Goal: Task Accomplishment & Management: Use online tool/utility

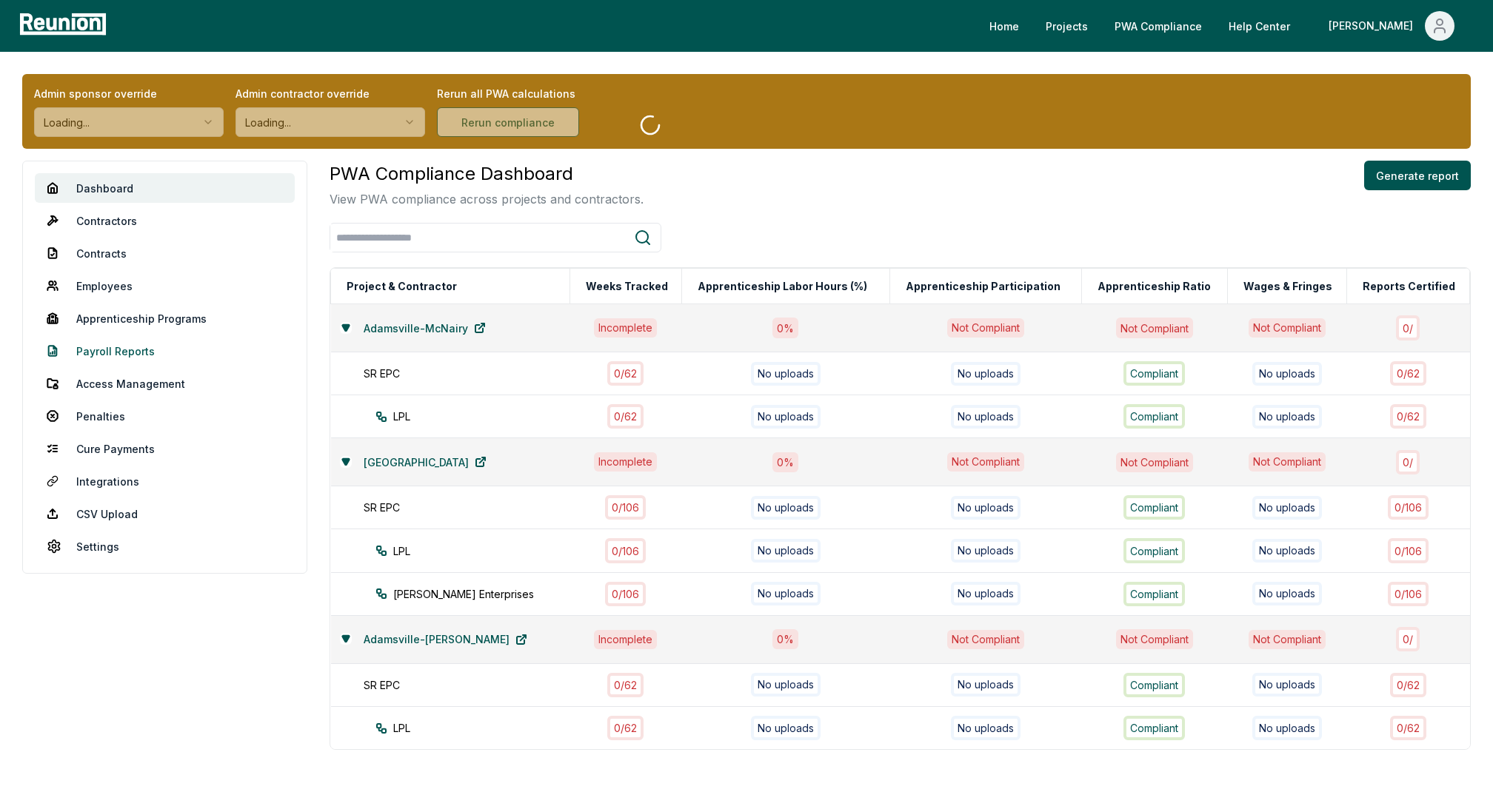
click at [107, 344] on link "Payroll Reports" at bounding box center [165, 351] width 260 height 30
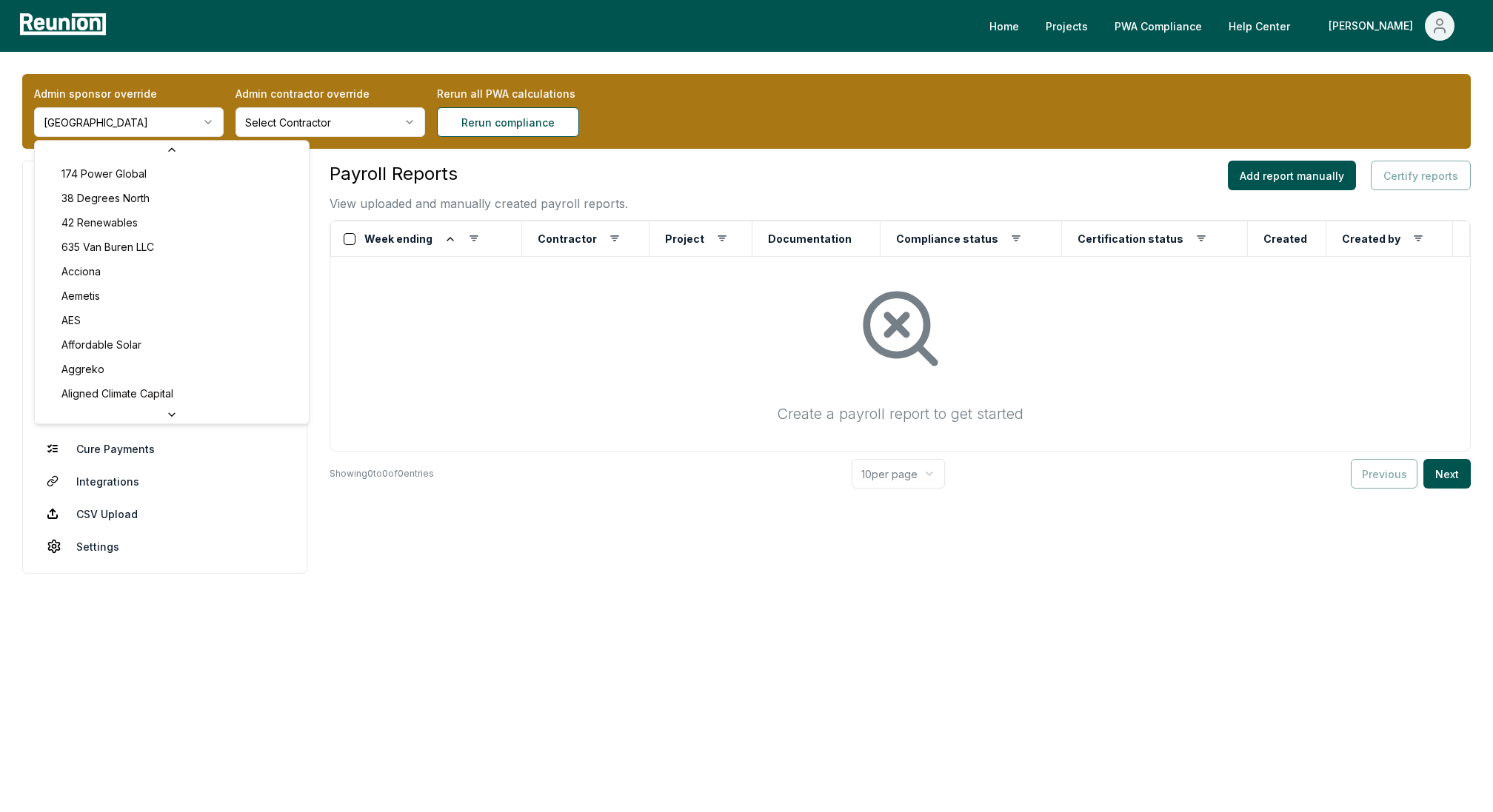
click at [153, 117] on html "Please visit us on your desktop We're working on making our marketplace mobile-…" at bounding box center [746, 406] width 1493 height 812
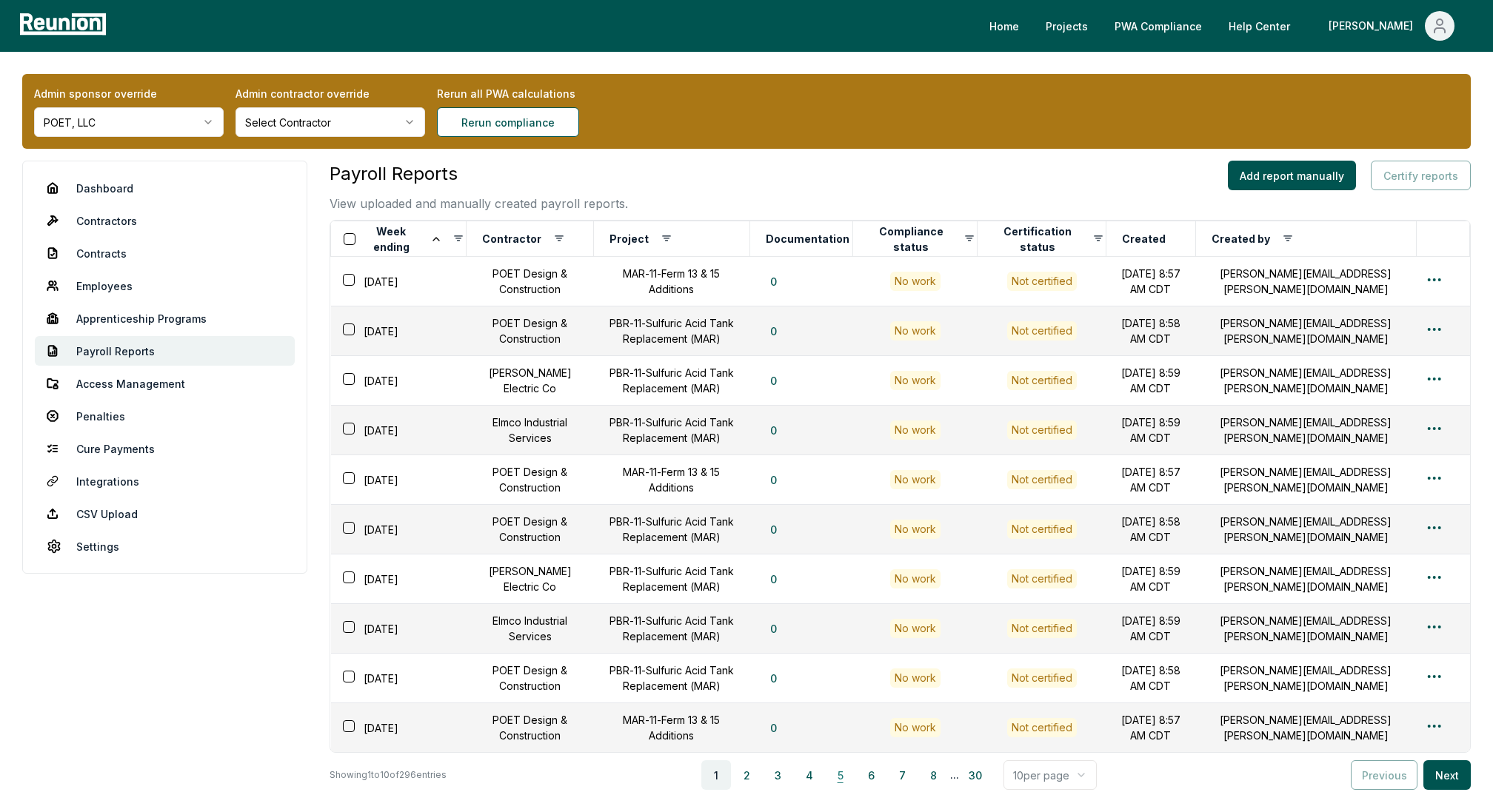
click at [847, 773] on button "5" at bounding box center [840, 775] width 30 height 30
click at [938, 768] on button "8" at bounding box center [938, 775] width 30 height 30
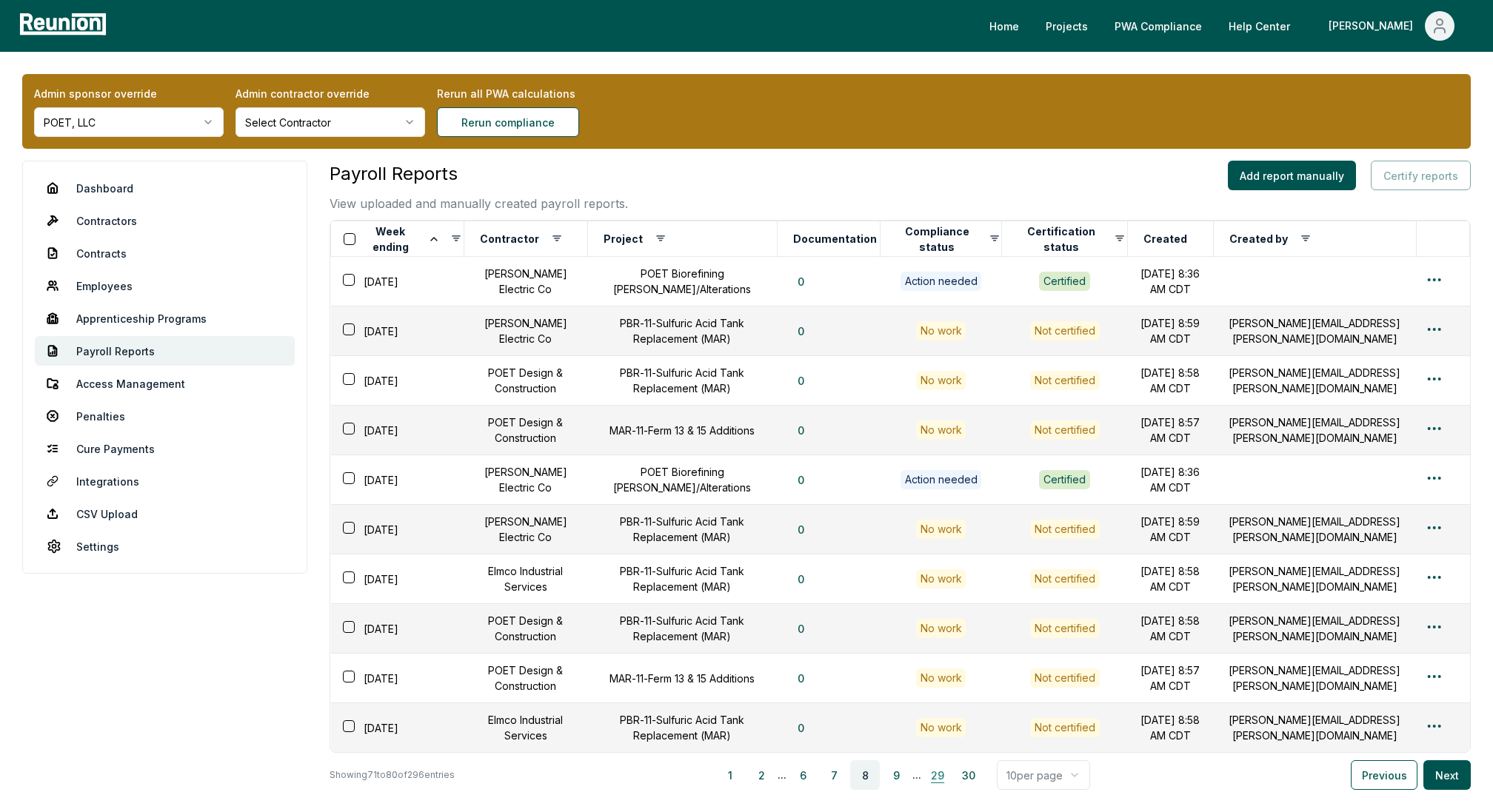
click at [934, 776] on button "29" at bounding box center [938, 775] width 30 height 30
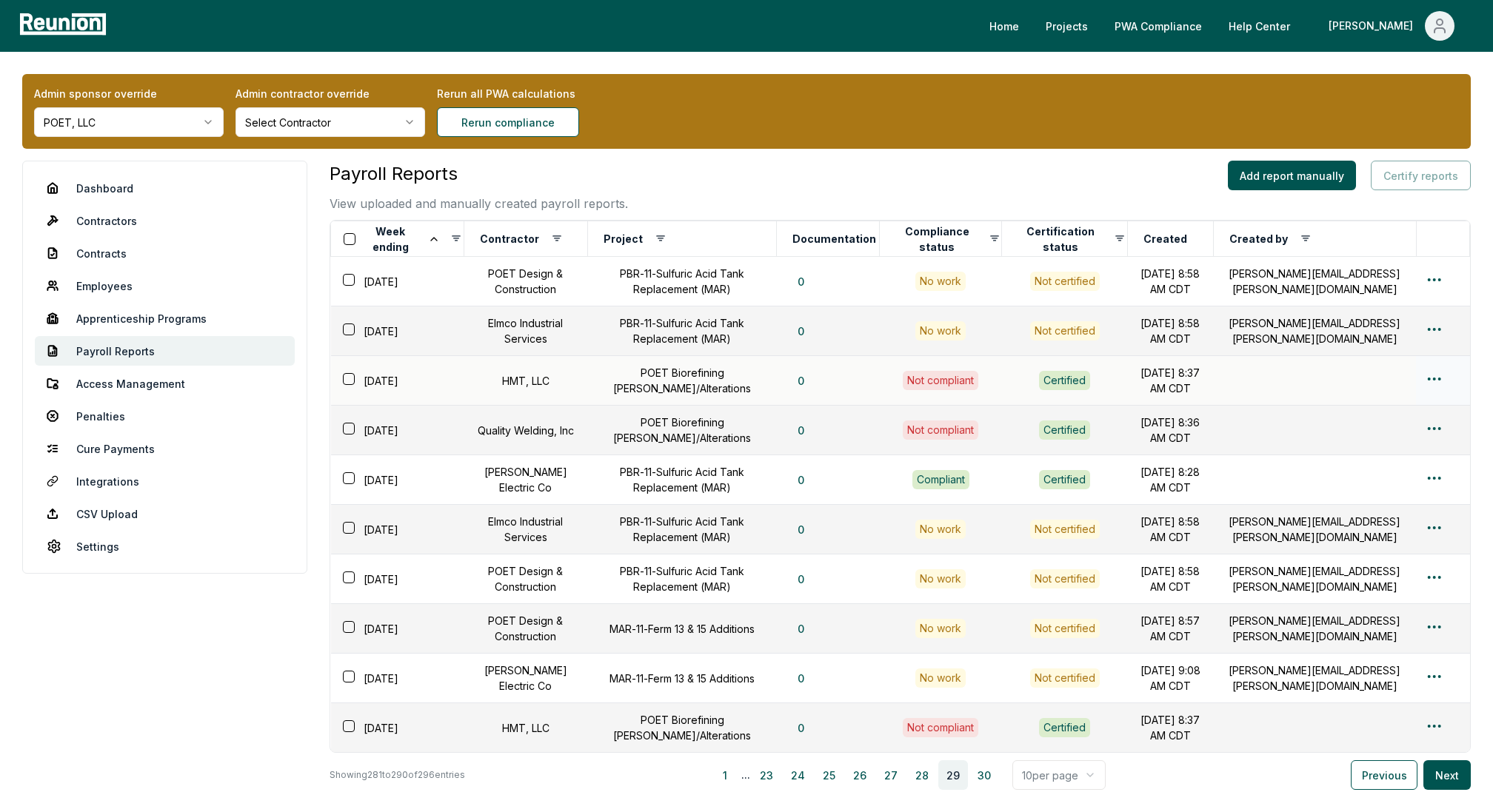
click at [1437, 375] on html "Please visit us on your desktop We're working on making our marketplace mobile-…" at bounding box center [746, 468] width 1493 height 937
click at [1366, 435] on div "Edit" at bounding box center [1410, 437] width 140 height 25
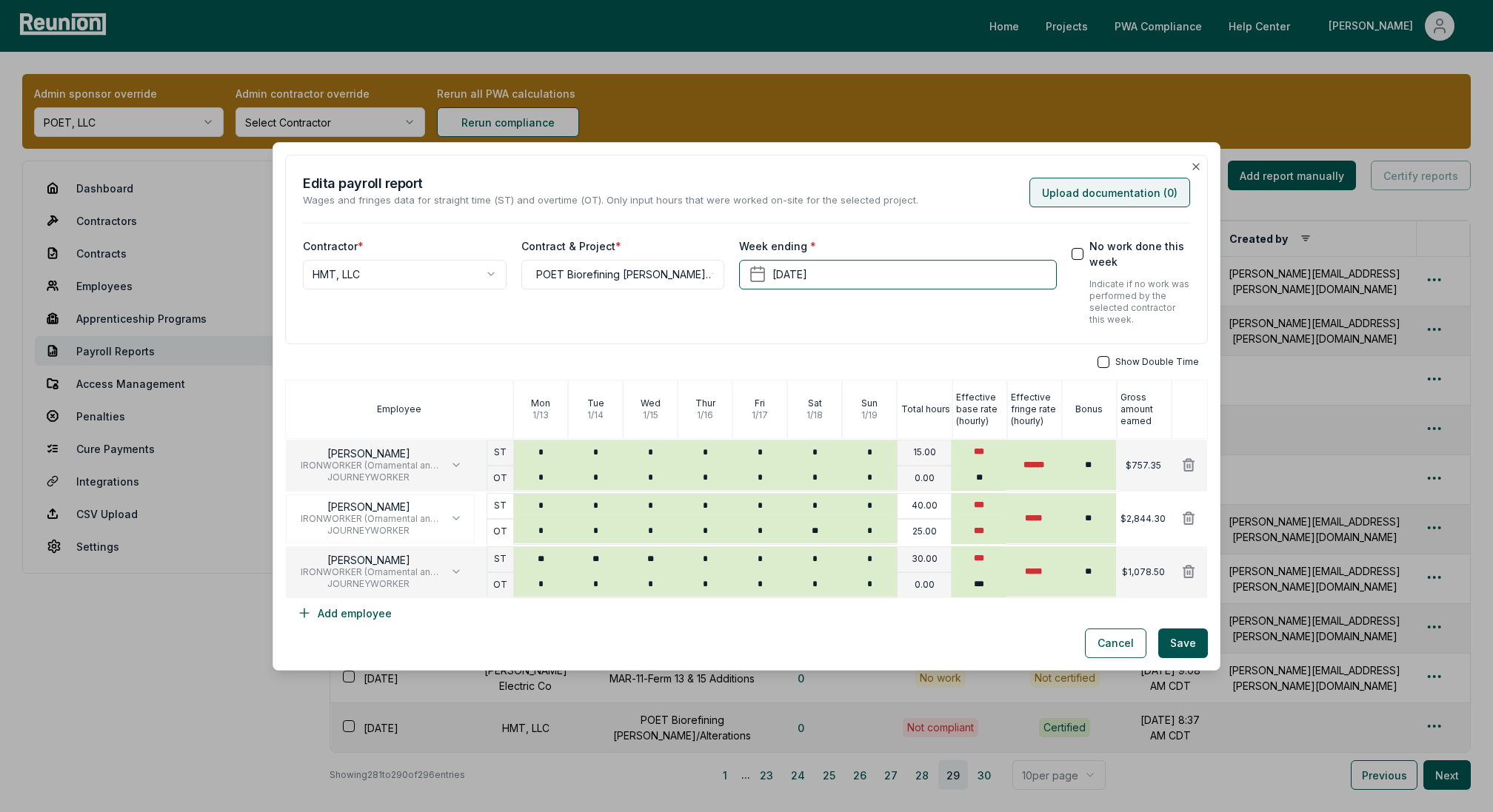
click at [1110, 195] on button "Upload documentation ( 0 )" at bounding box center [1109, 193] width 161 height 30
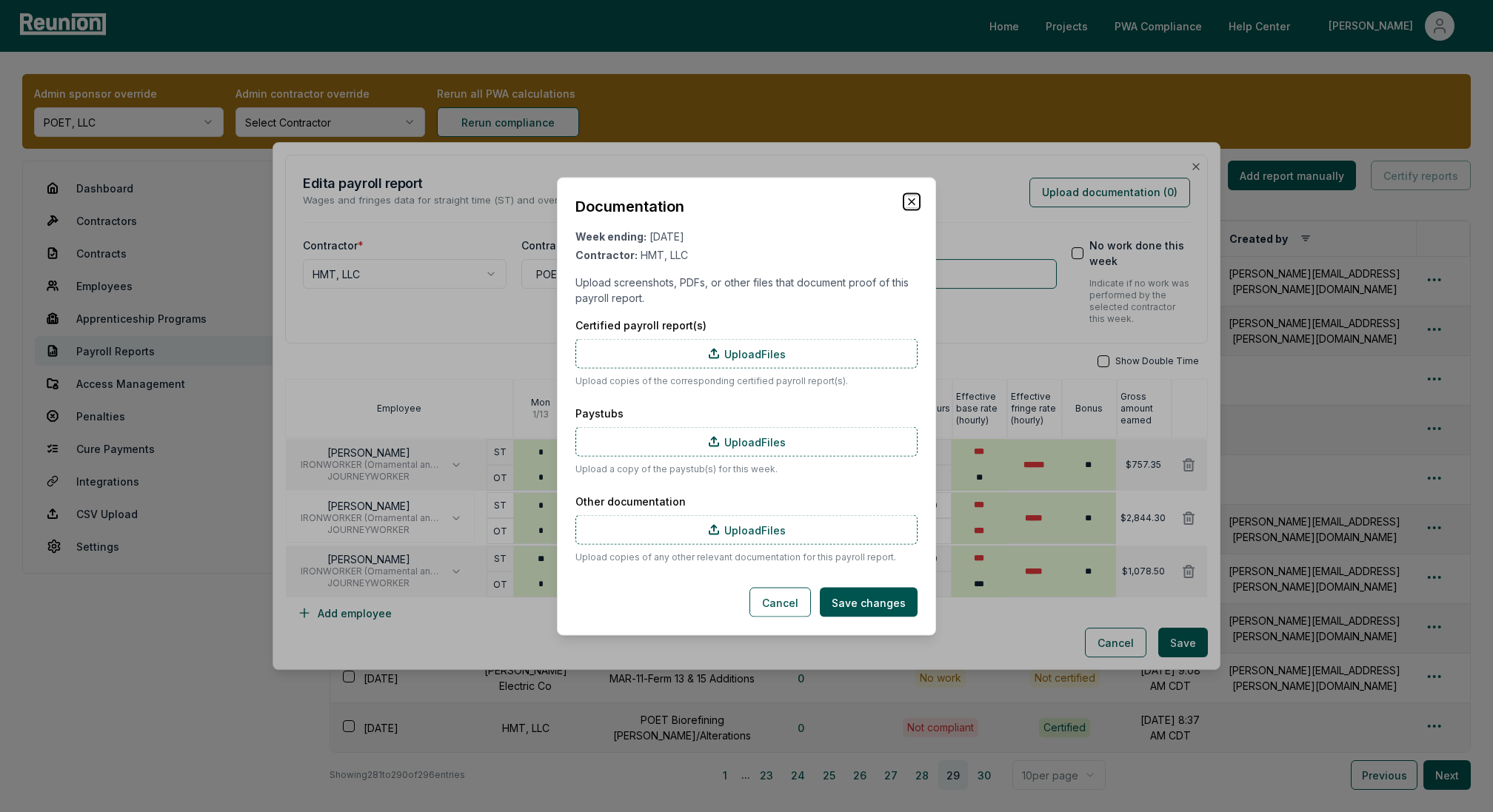
click at [915, 202] on icon "button" at bounding box center [911, 202] width 12 height 12
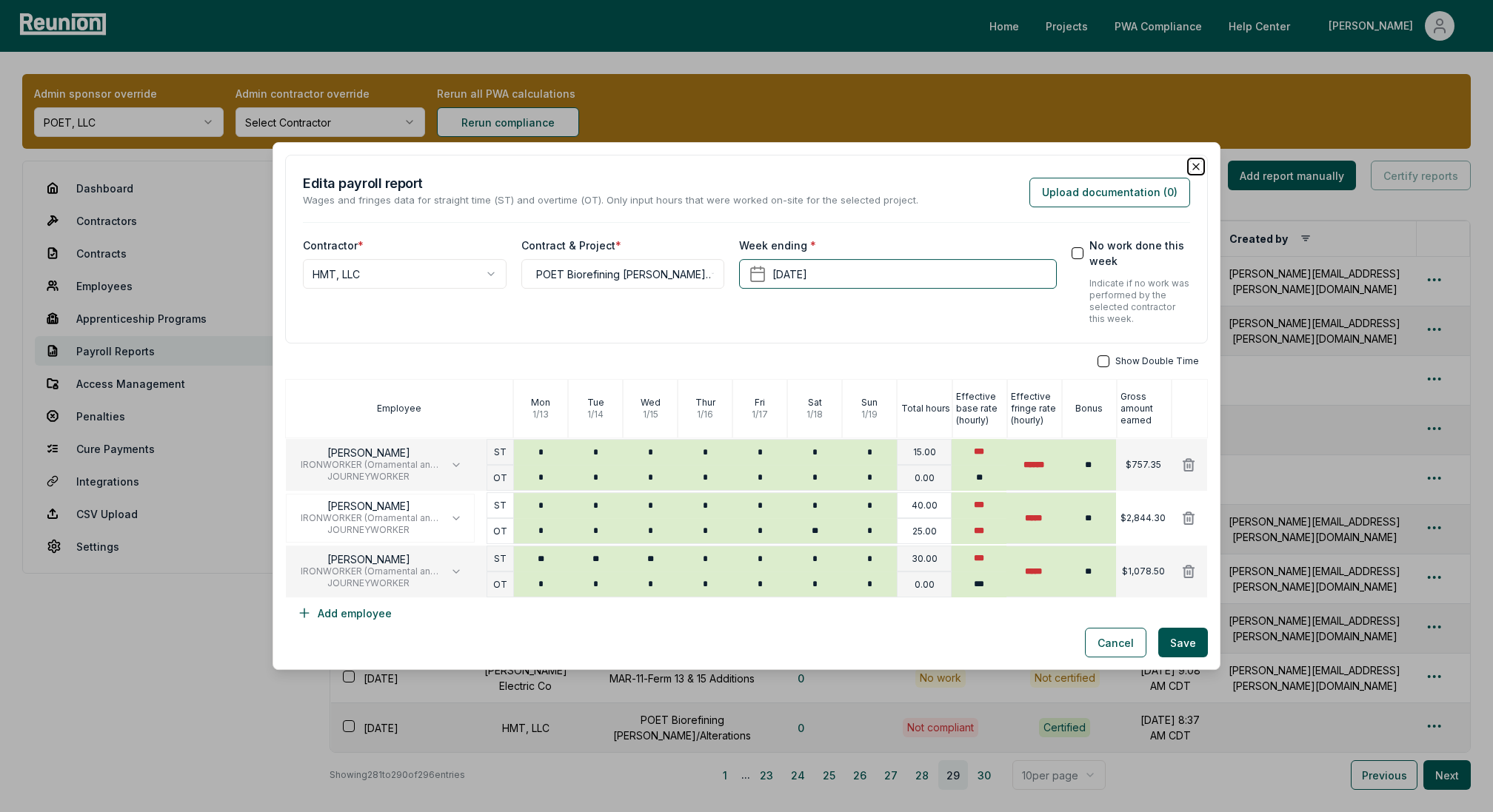
click at [1194, 166] on icon "button" at bounding box center [1196, 167] width 12 height 12
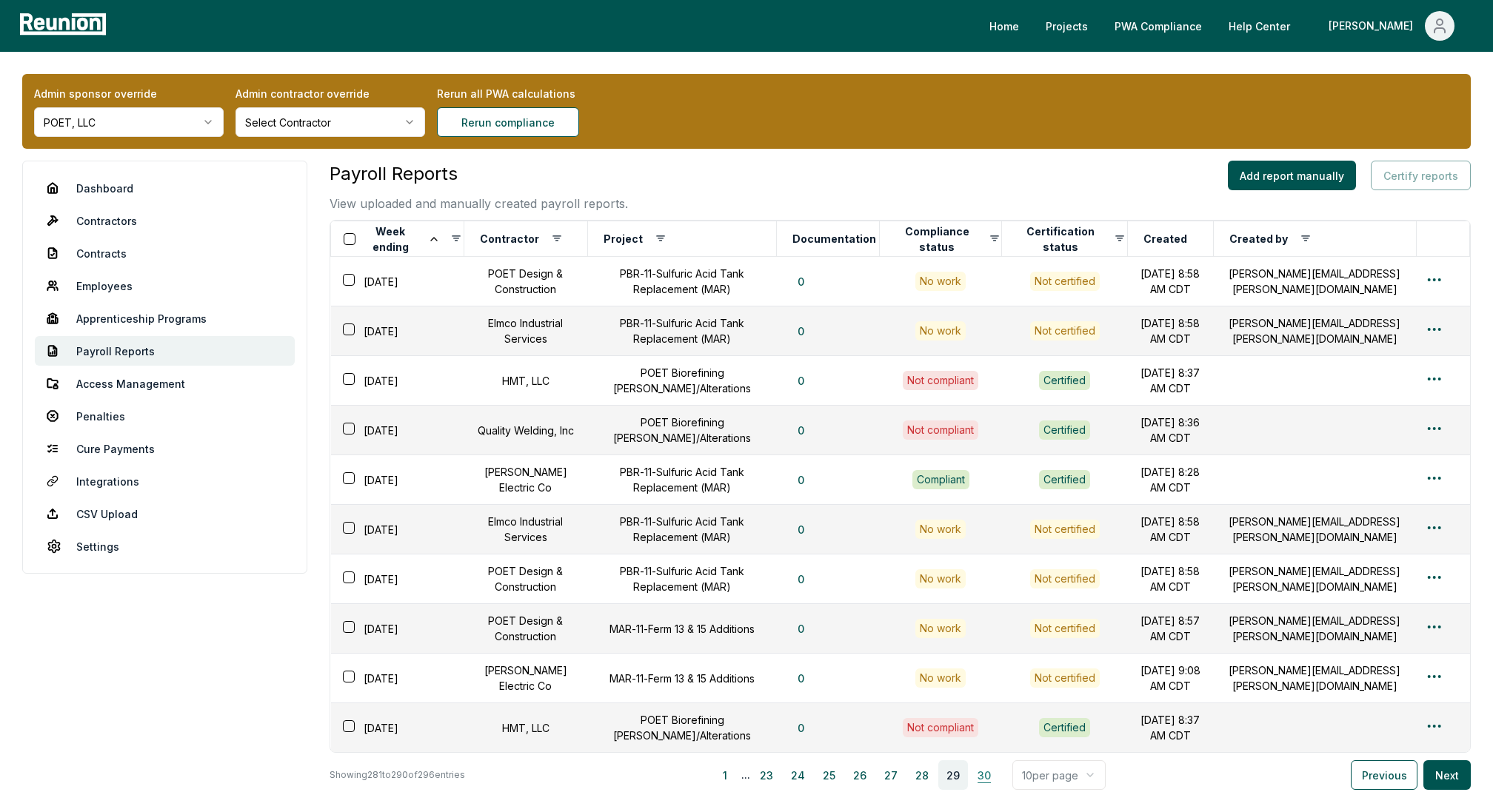
click at [983, 772] on button "30" at bounding box center [984, 775] width 30 height 30
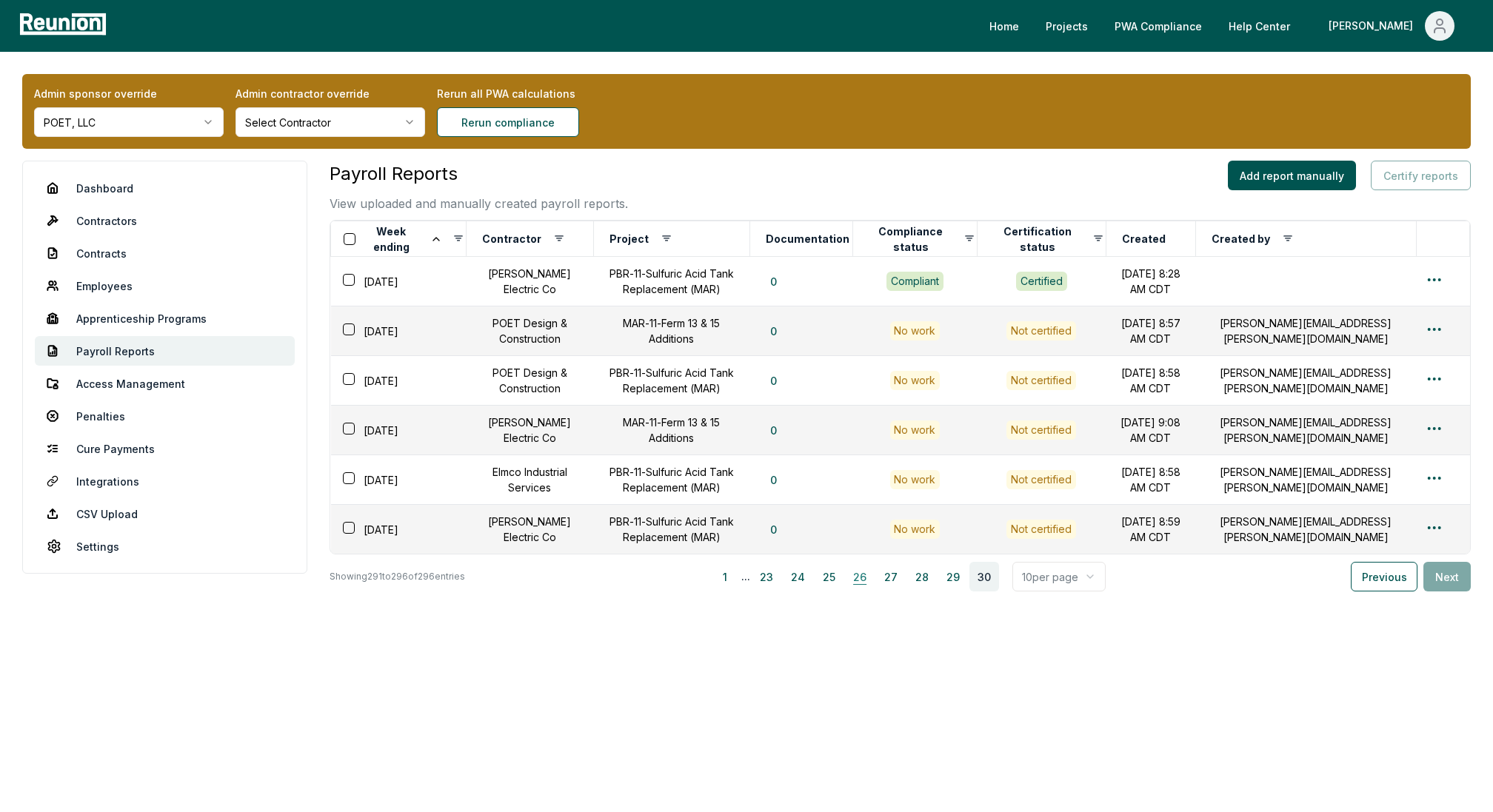
click at [868, 577] on button "26" at bounding box center [860, 577] width 30 height 30
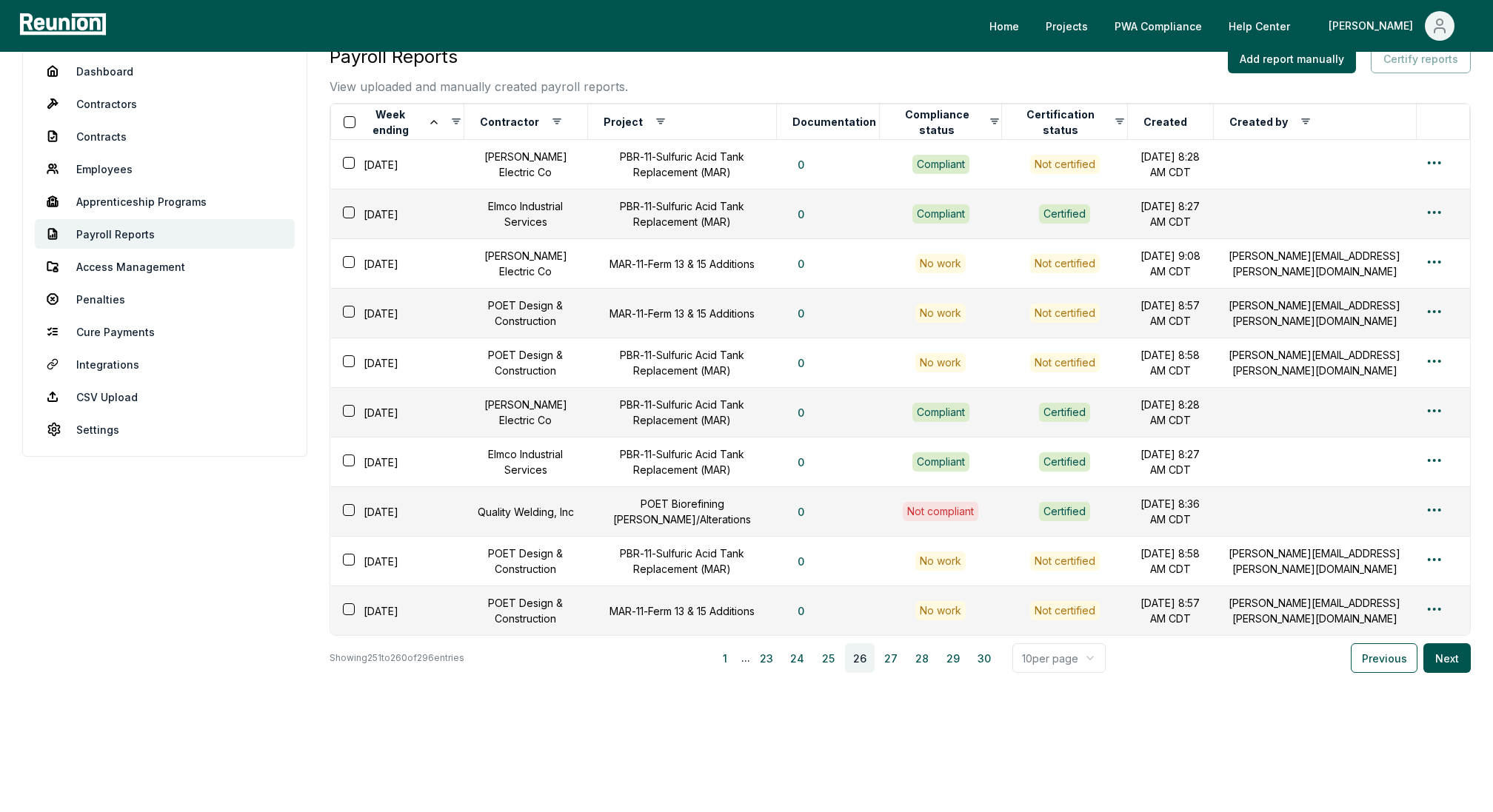
scroll to position [119, 0]
click at [804, 652] on button "24" at bounding box center [797, 656] width 30 height 30
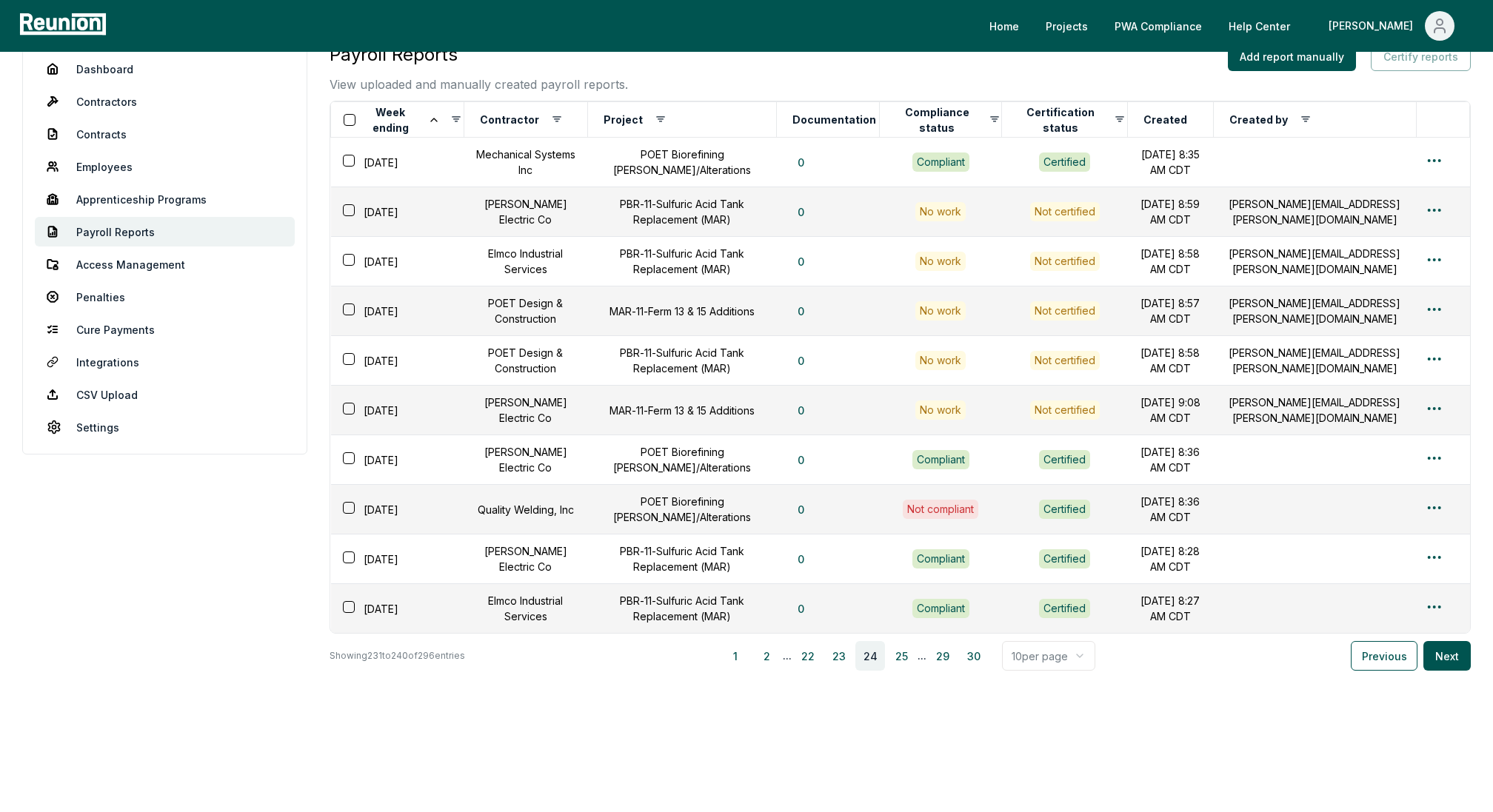
scroll to position [0, 0]
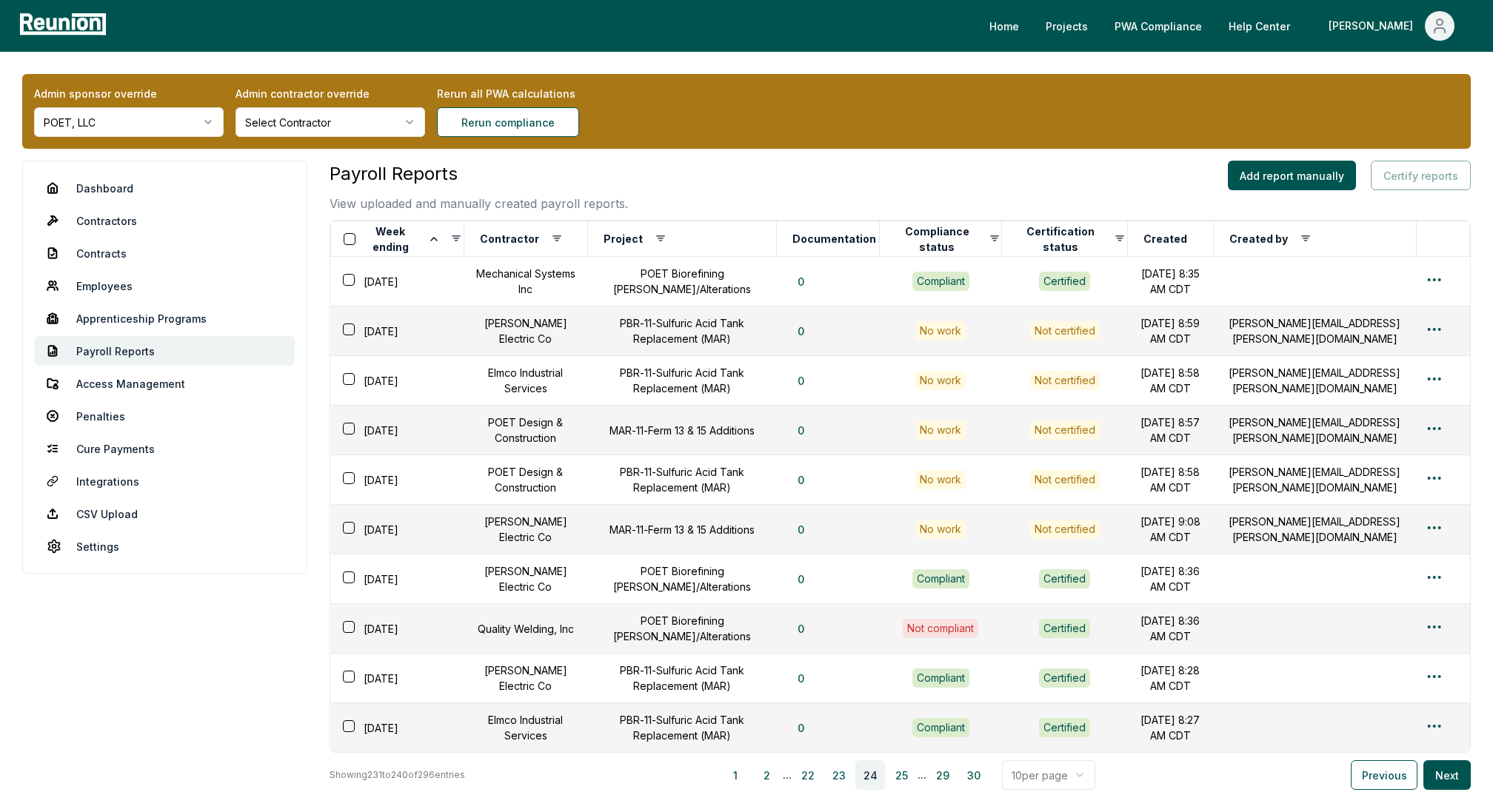
click at [119, 119] on html "Please visit us on your desktop We're working on making our marketplace mobile-…" at bounding box center [746, 468] width 1493 height 937
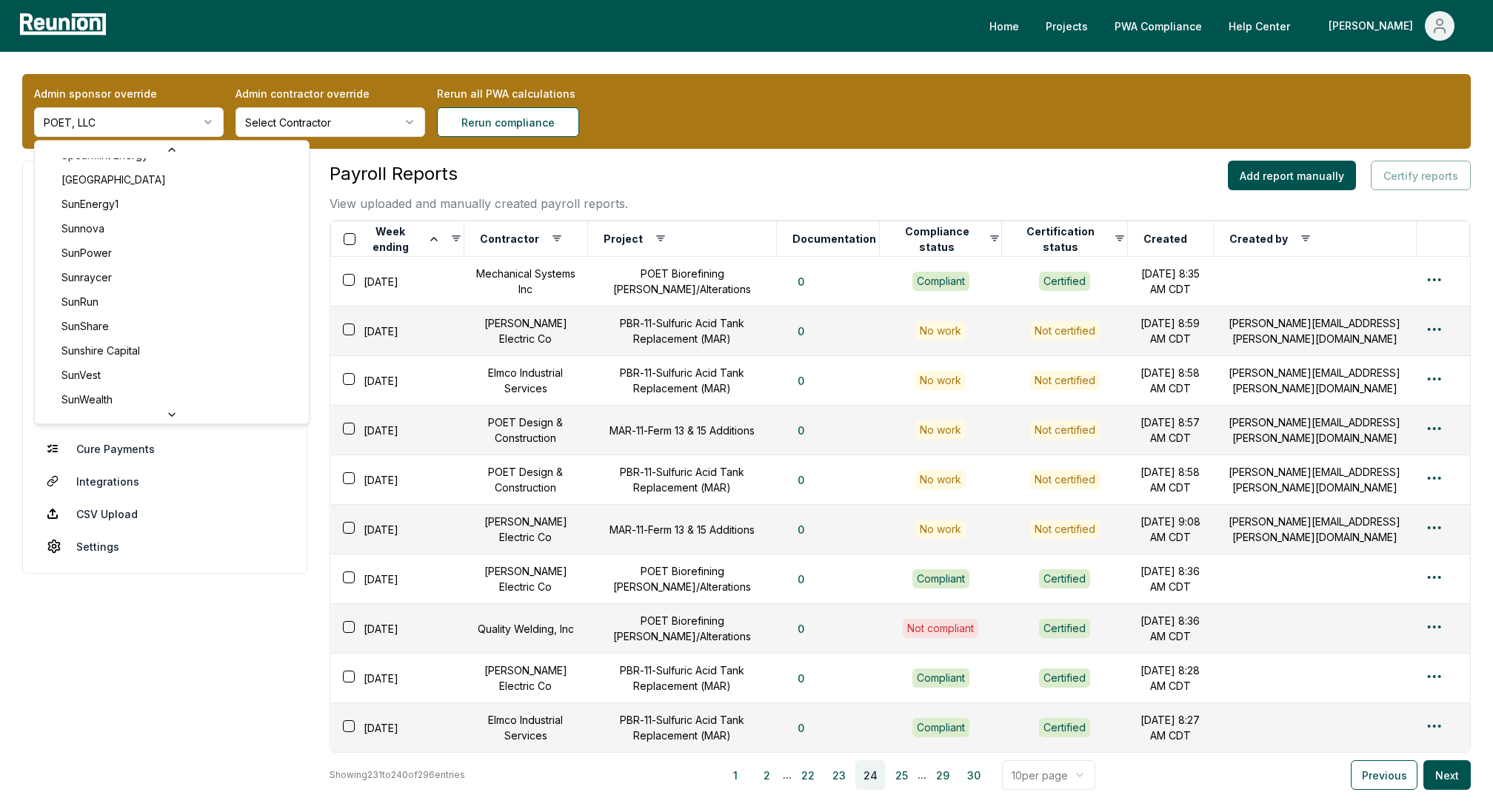
scroll to position [6331, 0]
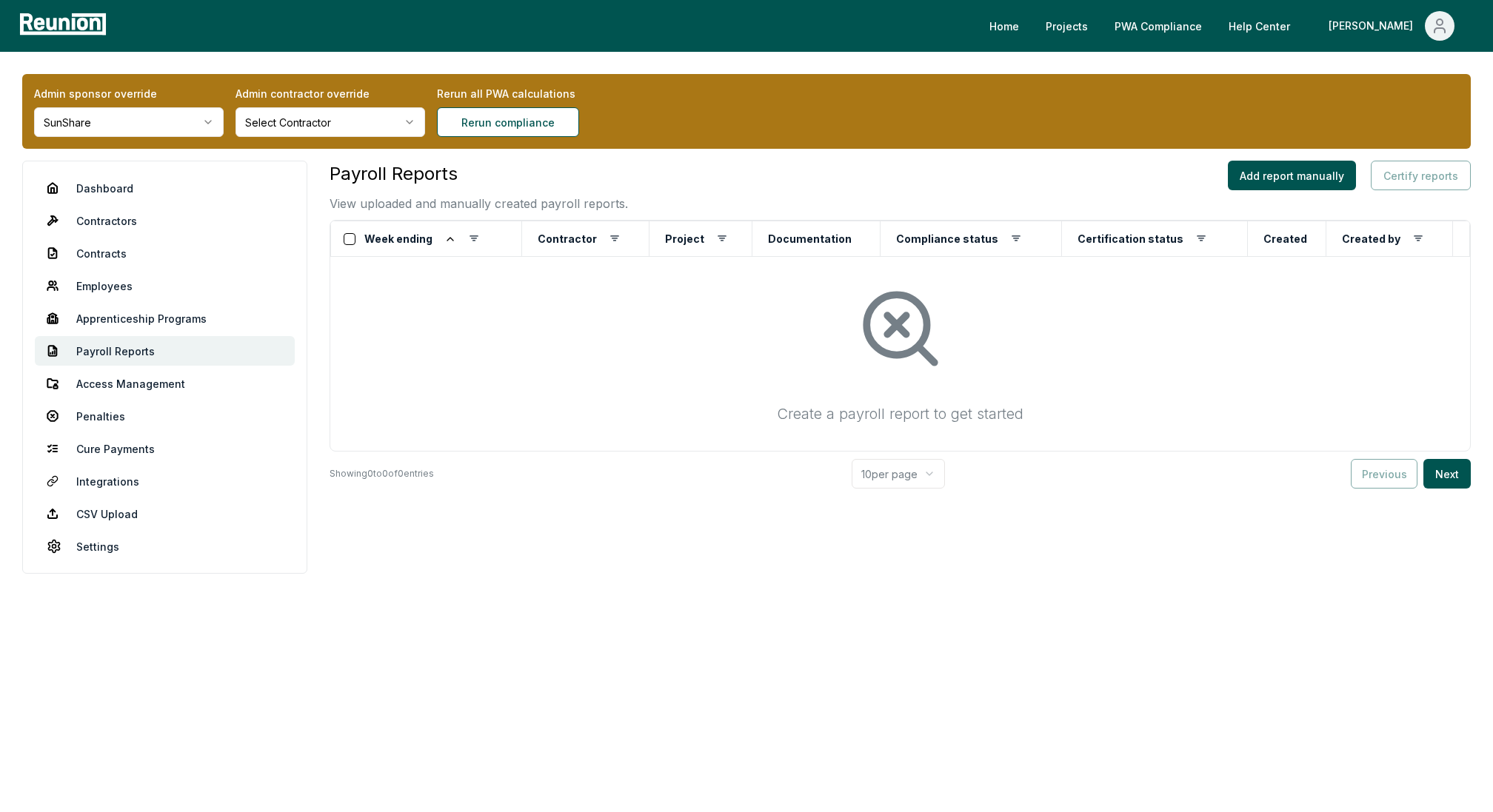
click at [125, 118] on html "Please visit us on your desktop We're working on making our marketplace mobile-…" at bounding box center [746, 406] width 1493 height 812
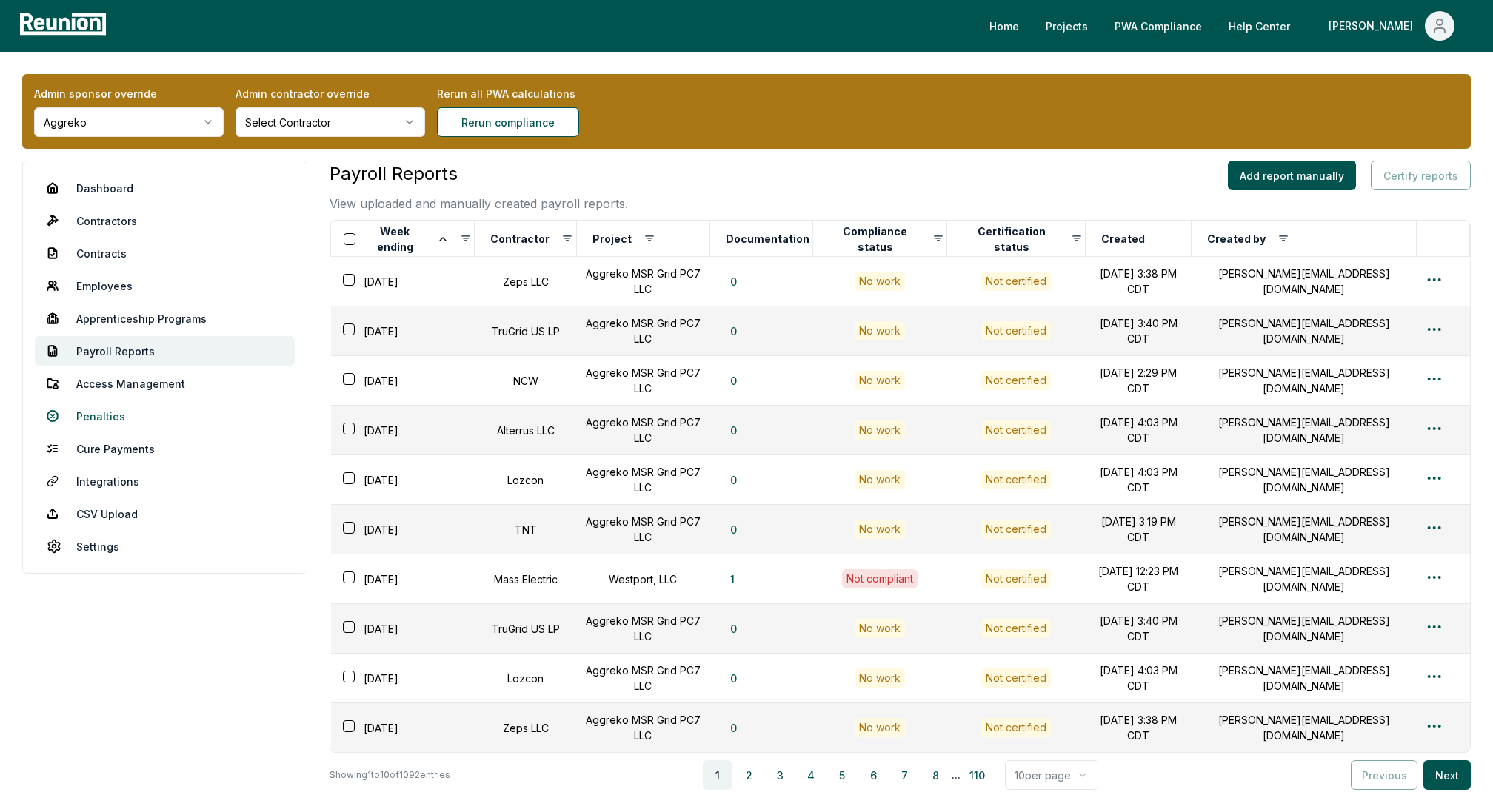
click at [118, 419] on link "Penalties" at bounding box center [165, 416] width 260 height 30
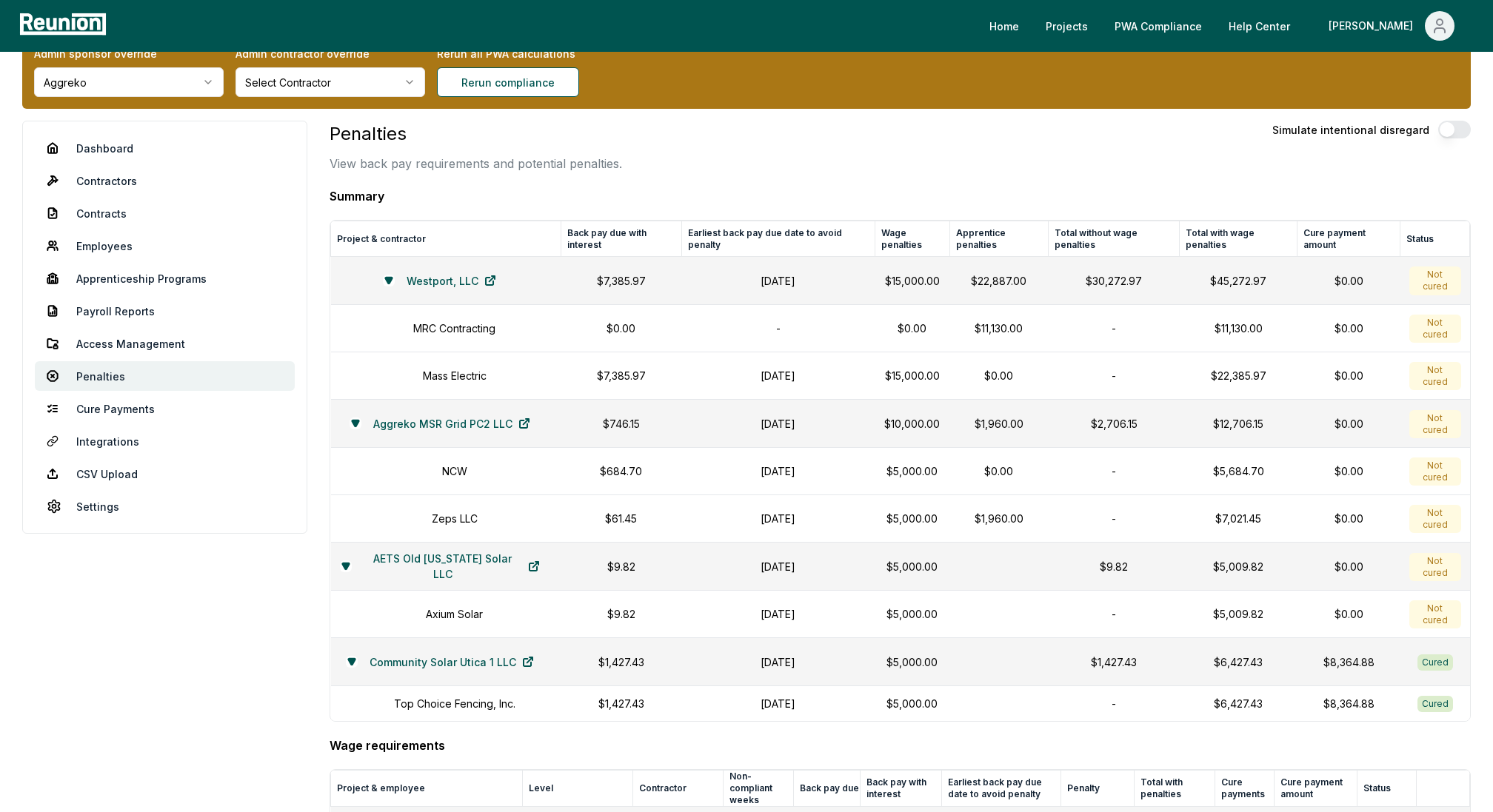
scroll to position [45, 0]
